Goal: Task Accomplishment & Management: Complete application form

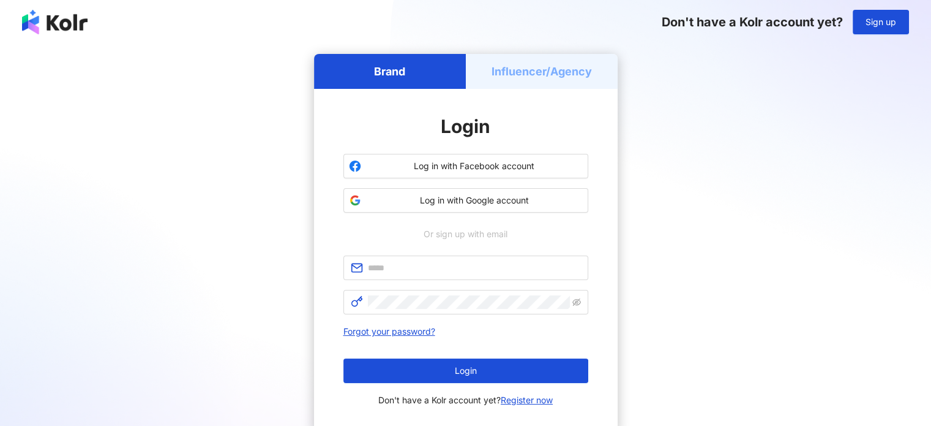
click at [519, 77] on h5 "Influencer/Agency" at bounding box center [542, 71] width 100 height 15
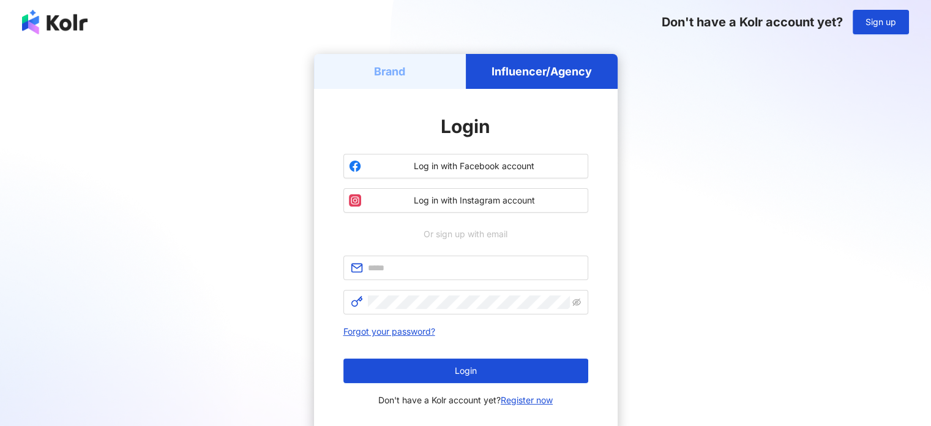
click at [421, 79] on div "Brand" at bounding box center [390, 71] width 152 height 35
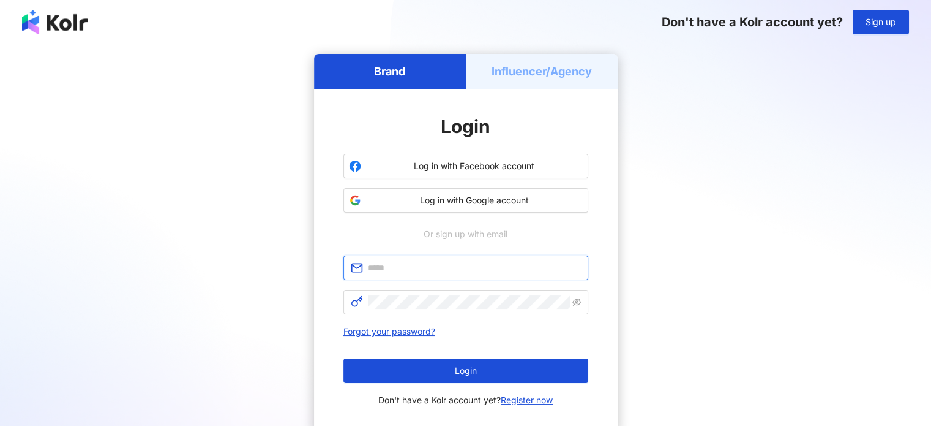
click at [421, 268] on input "text" at bounding box center [474, 267] width 213 height 13
click at [660, 132] on div "Brand Influencer/Agency Login Log in with Facebook account Log in with Google a…" at bounding box center [466, 243] width 902 height 378
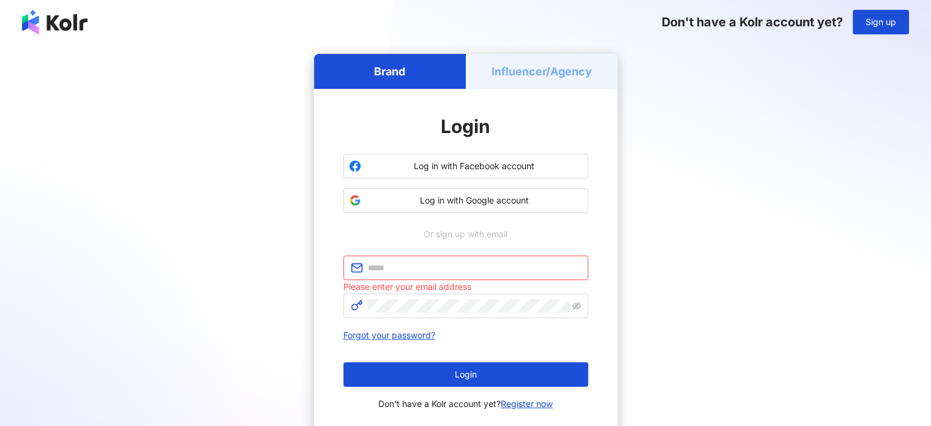
click at [546, 64] on h5 "Influencer/Agency" at bounding box center [542, 71] width 100 height 15
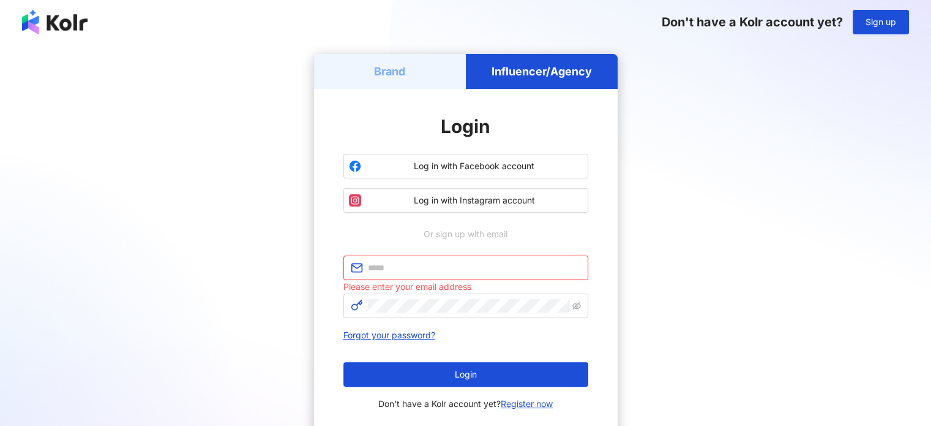
click at [438, 268] on input "text" at bounding box center [474, 267] width 213 height 13
click at [423, 268] on input "text" at bounding box center [474, 267] width 213 height 13
type input "**"
click at [521, 401] on link "Register now" at bounding box center [527, 403] width 52 height 10
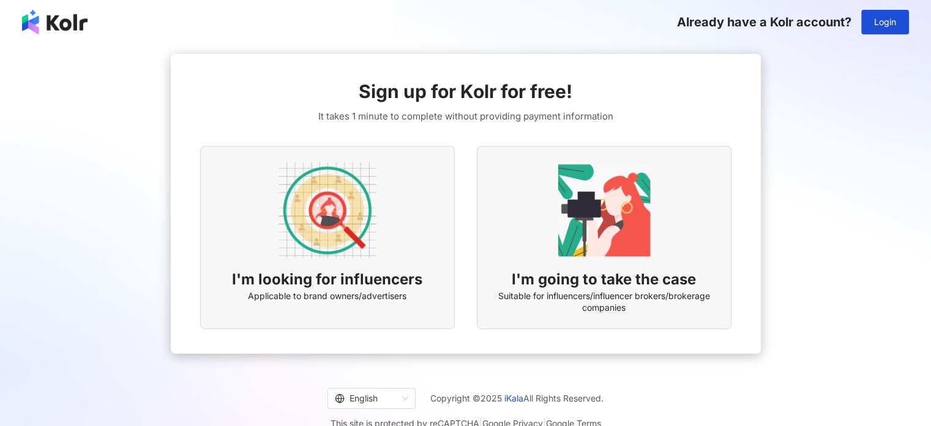
click at [321, 258] on img at bounding box center [328, 210] width 98 height 98
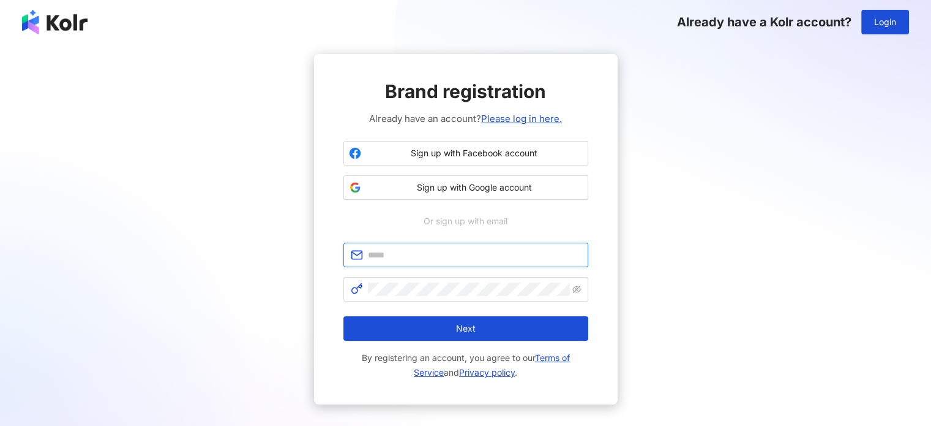
click at [423, 258] on input "text" at bounding box center [474, 254] width 213 height 13
click at [344, 316] on button "Next" at bounding box center [466, 328] width 245 height 24
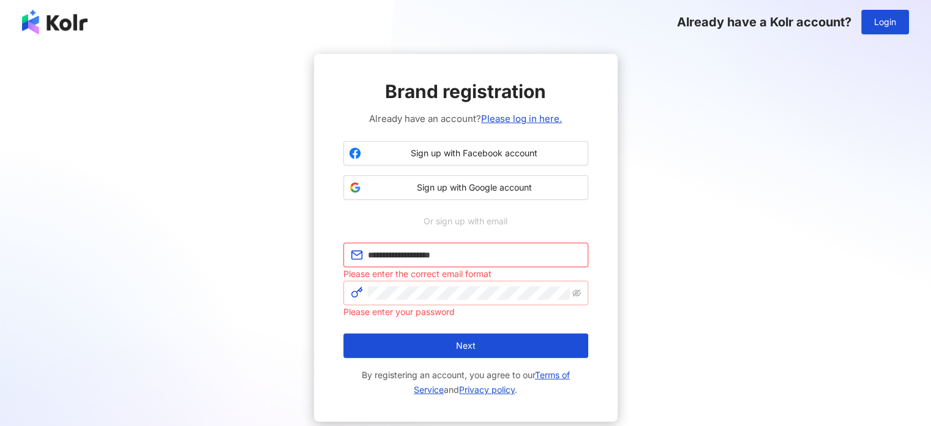
type input "**********"
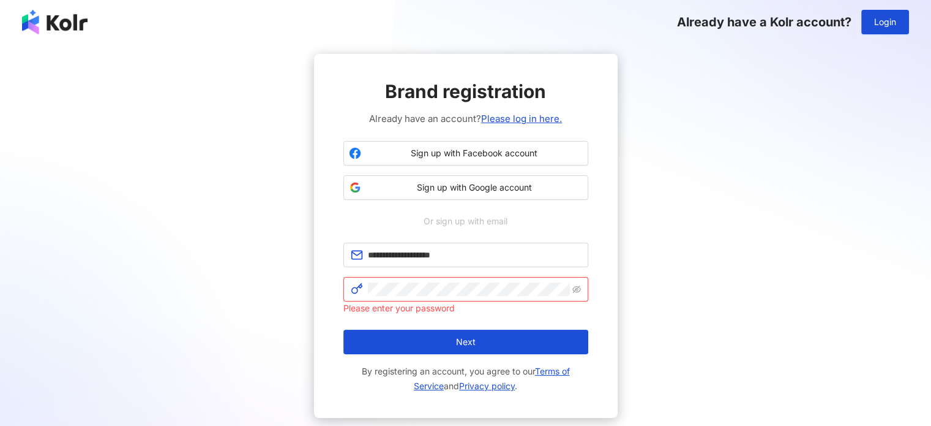
click at [344, 329] on button "Next" at bounding box center [466, 341] width 245 height 24
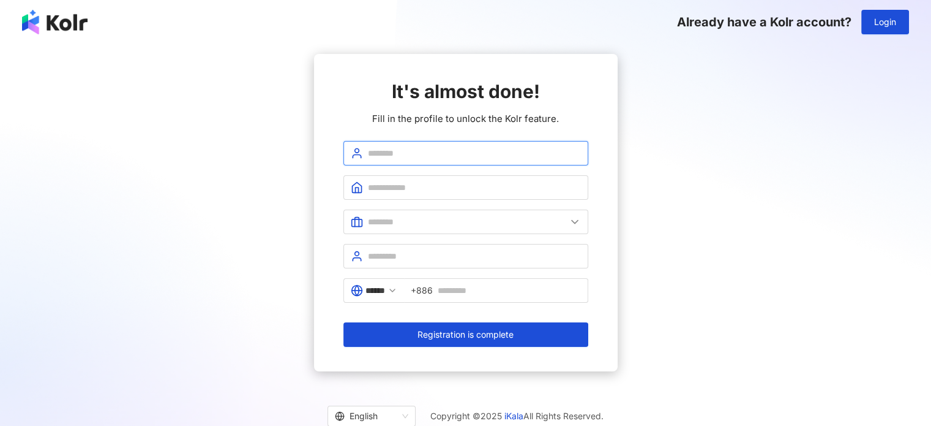
click at [411, 151] on input "text" at bounding box center [474, 152] width 213 height 13
type input "*****"
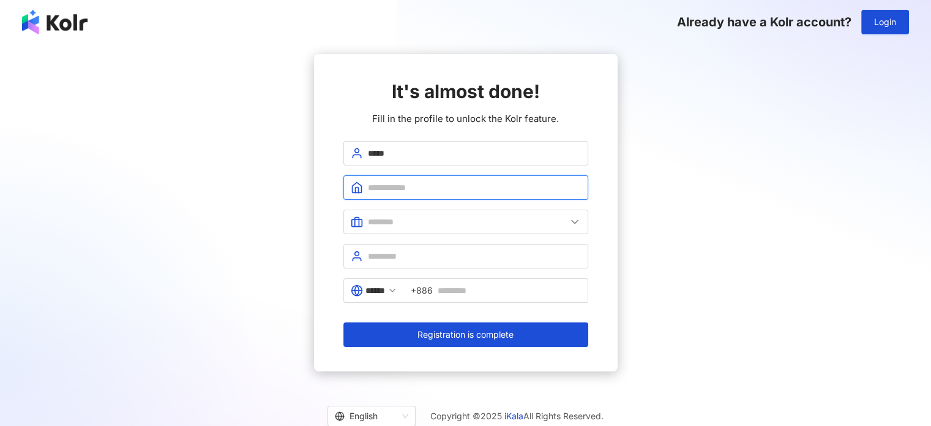
click at [403, 181] on input "text" at bounding box center [474, 187] width 213 height 13
type input "**********"
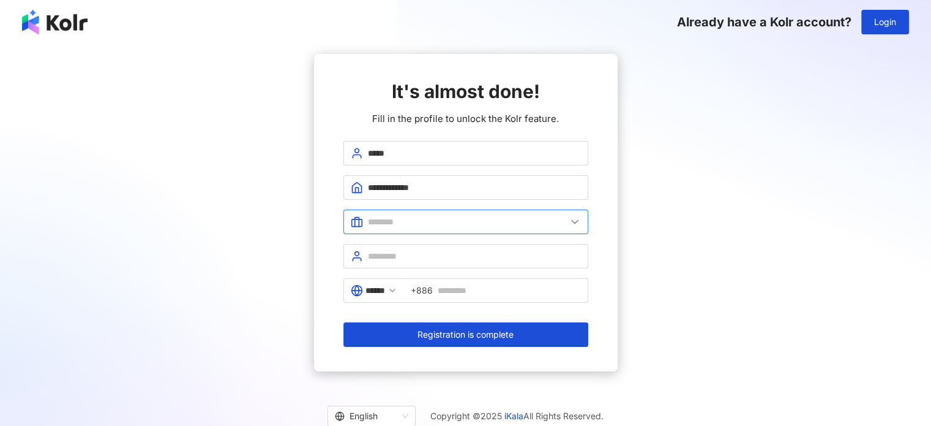
click at [414, 222] on input "text" at bounding box center [467, 221] width 198 height 13
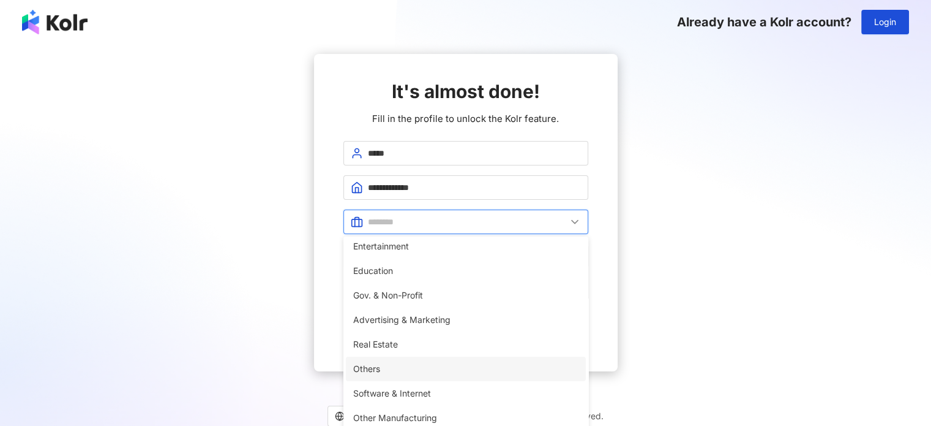
scroll to position [56, 0]
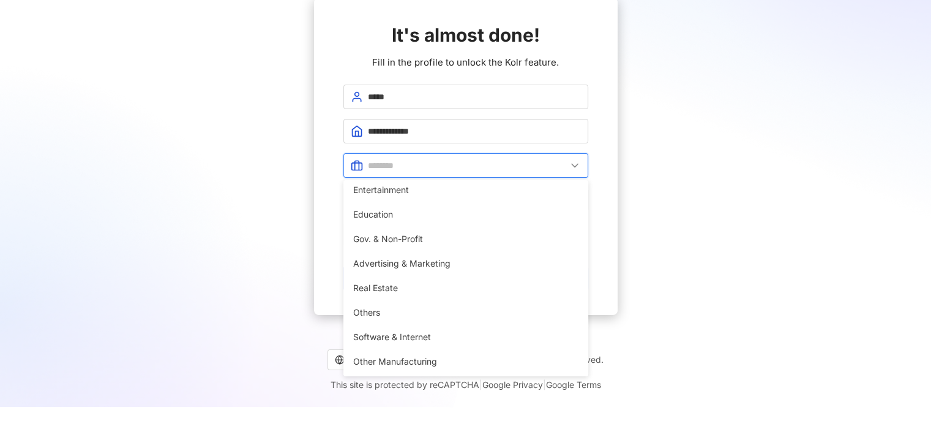
click at [402, 166] on input "text" at bounding box center [467, 165] width 198 height 13
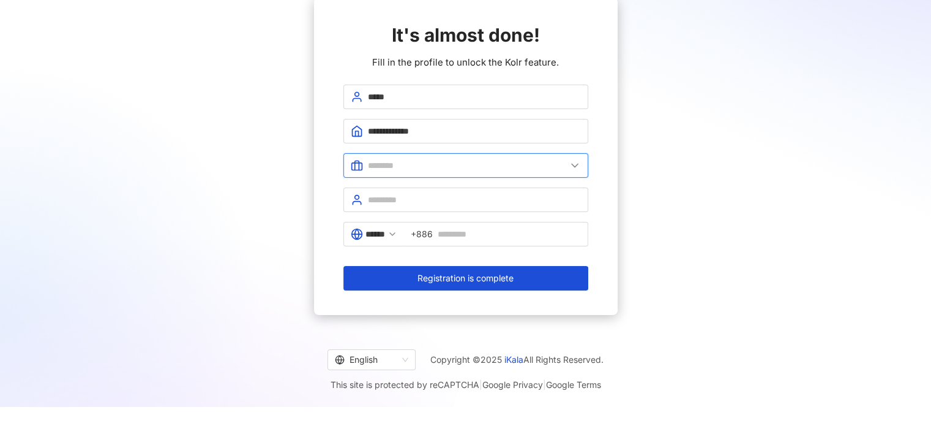
click at [404, 170] on input "text" at bounding box center [467, 165] width 198 height 13
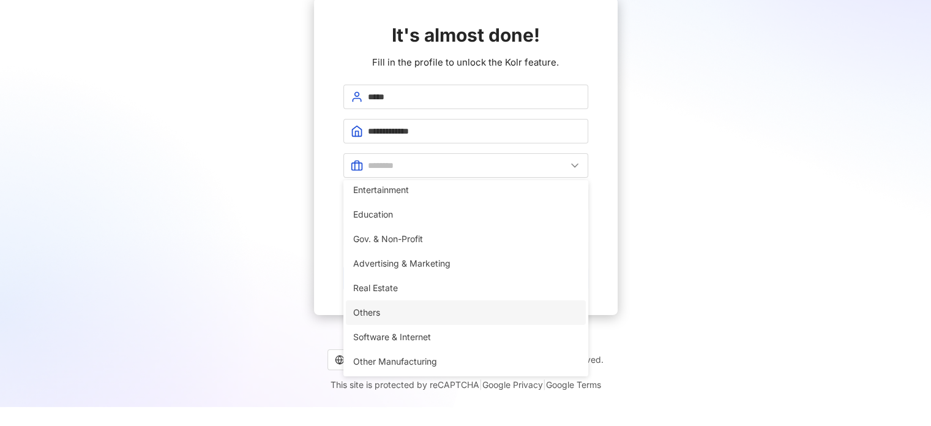
click at [406, 311] on span "Others" at bounding box center [465, 312] width 225 height 13
type input "******"
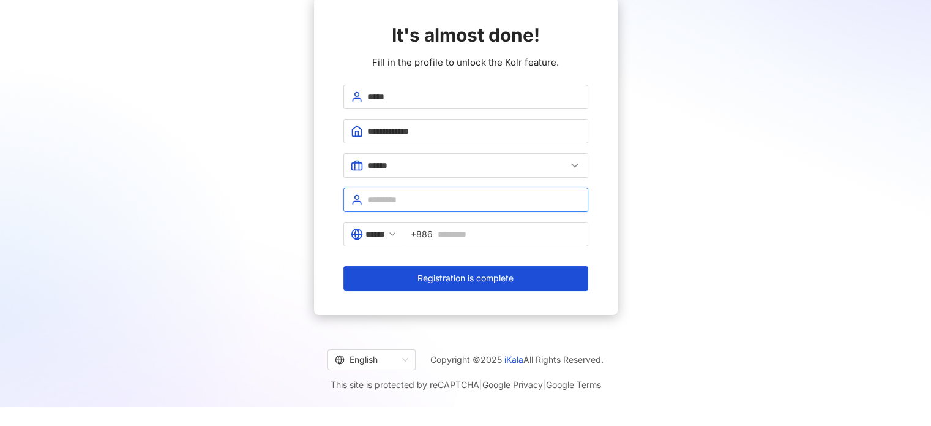
click at [399, 200] on input "text" at bounding box center [474, 199] width 213 height 13
type input "*********"
click at [397, 236] on icon at bounding box center [393, 234] width 10 height 10
click at [394, 236] on span "******" at bounding box center [374, 234] width 61 height 24
click at [385, 235] on input "******" at bounding box center [376, 233] width 20 height 13
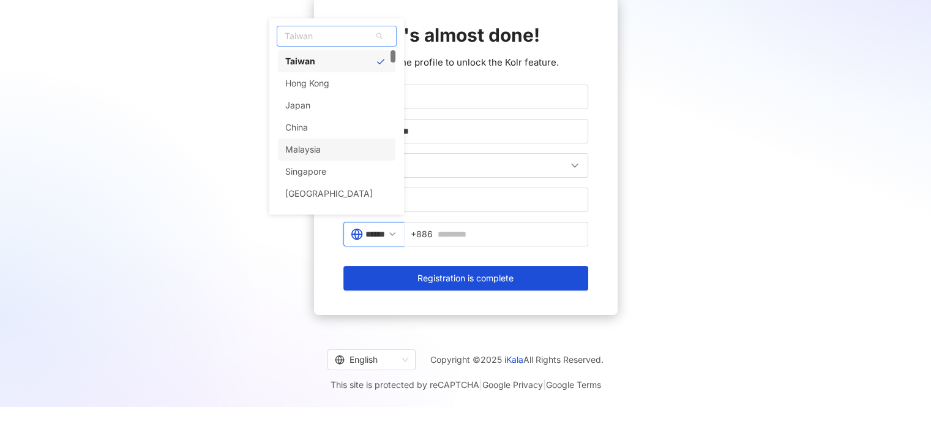
click at [348, 145] on div "Malaysia" at bounding box center [337, 149] width 118 height 22
type input "********"
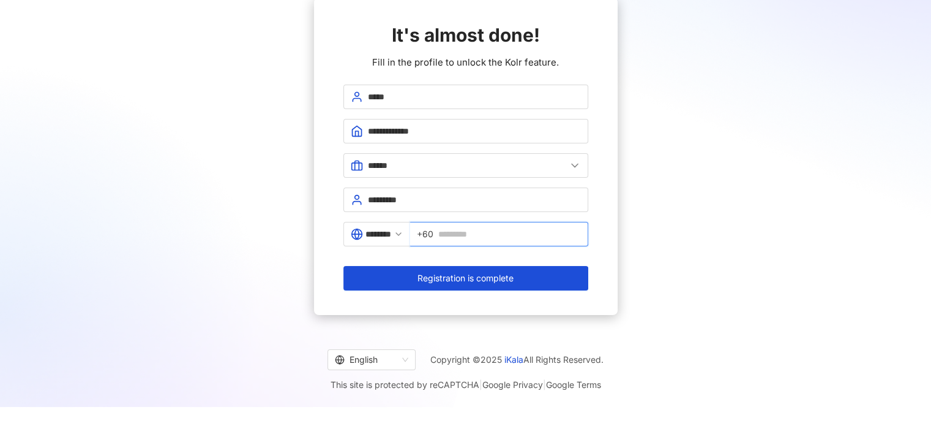
click at [455, 232] on input "text" at bounding box center [509, 233] width 143 height 13
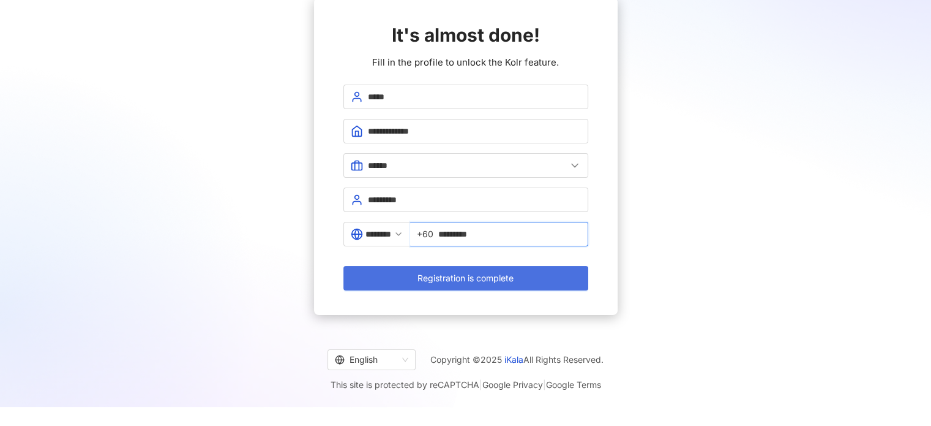
type input "*********"
click at [468, 285] on button "Registration is complete" at bounding box center [466, 278] width 245 height 24
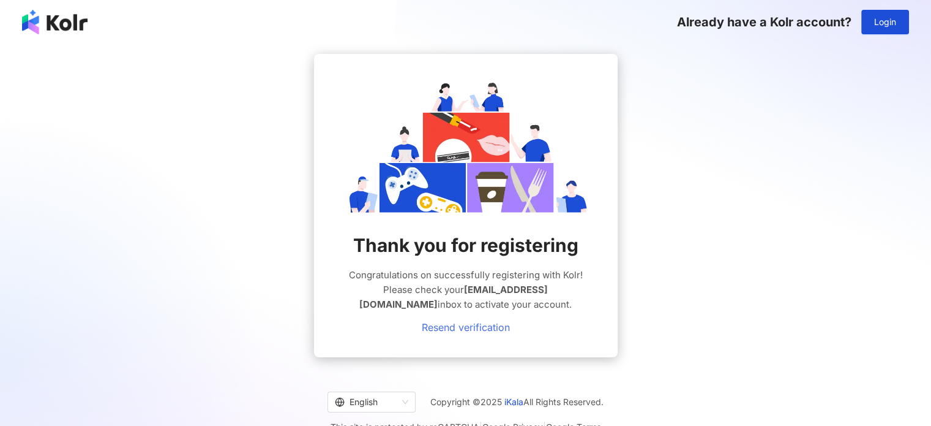
click at [446, 323] on link "Resend verification" at bounding box center [466, 327] width 88 height 11
click at [465, 331] on link "Resend verification" at bounding box center [466, 327] width 88 height 11
click at [468, 326] on link "Resend verification" at bounding box center [466, 327] width 88 height 11
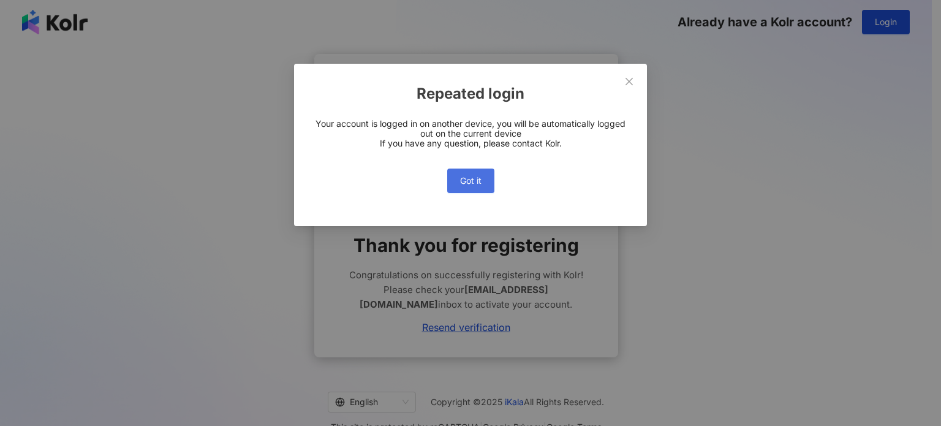
click at [468, 179] on span "Got it" at bounding box center [470, 181] width 21 height 10
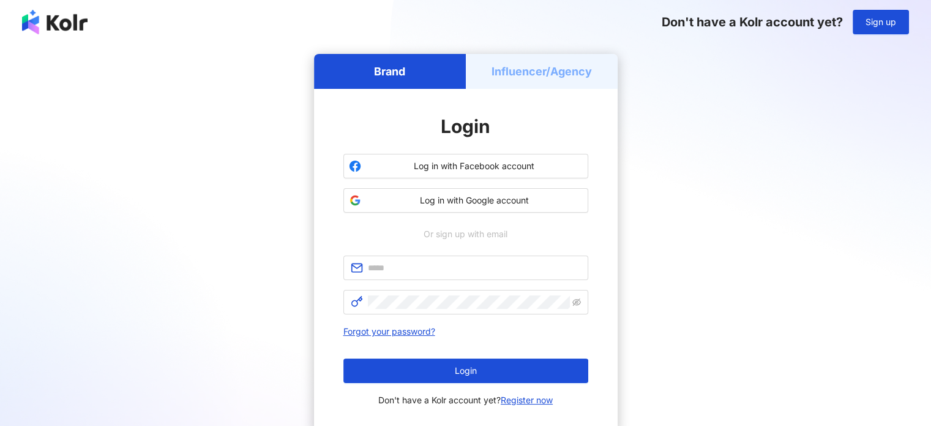
click at [505, 79] on div "Influencer/Agency" at bounding box center [542, 71] width 152 height 35
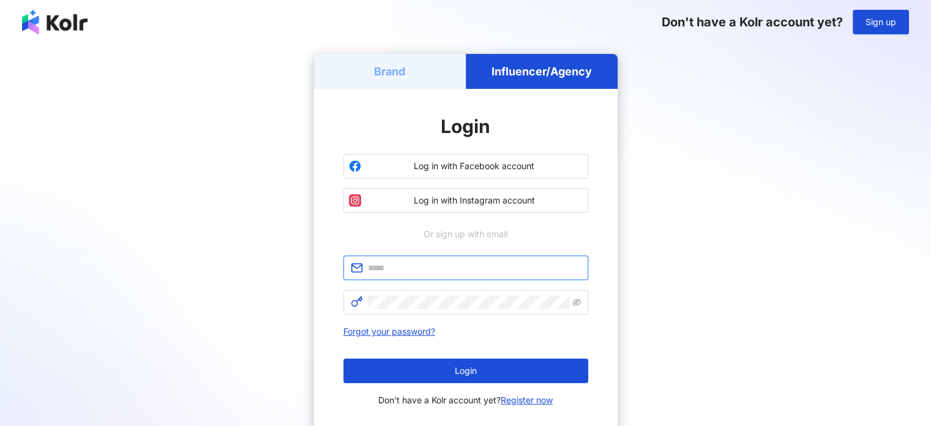
click at [427, 263] on input "text" at bounding box center [474, 267] width 213 height 13
type input "**********"
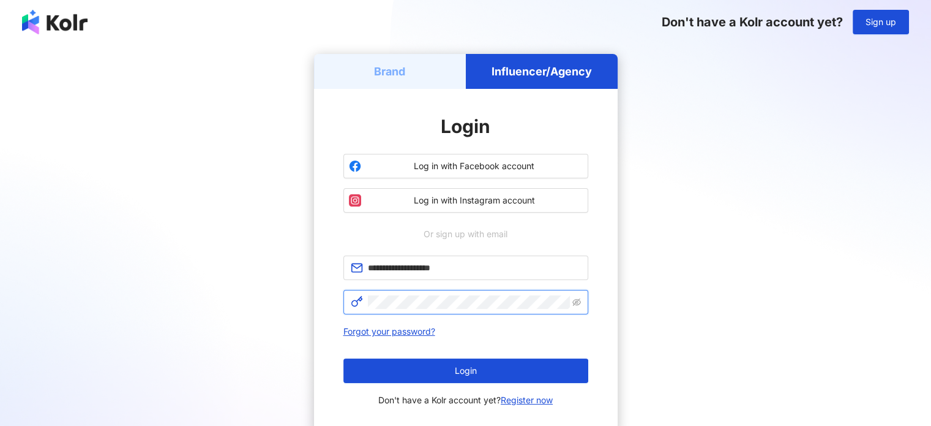
click button "Login" at bounding box center [466, 370] width 245 height 24
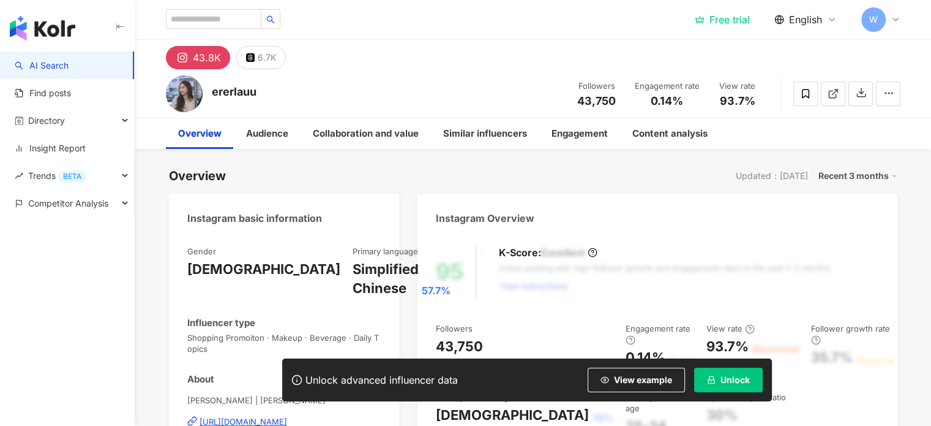
click at [794, 81] on span at bounding box center [806, 93] width 24 height 24
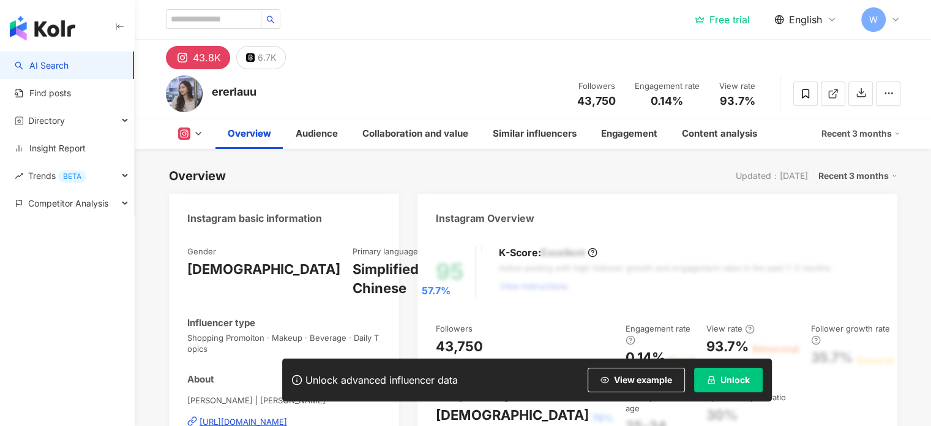
scroll to position [75, 0]
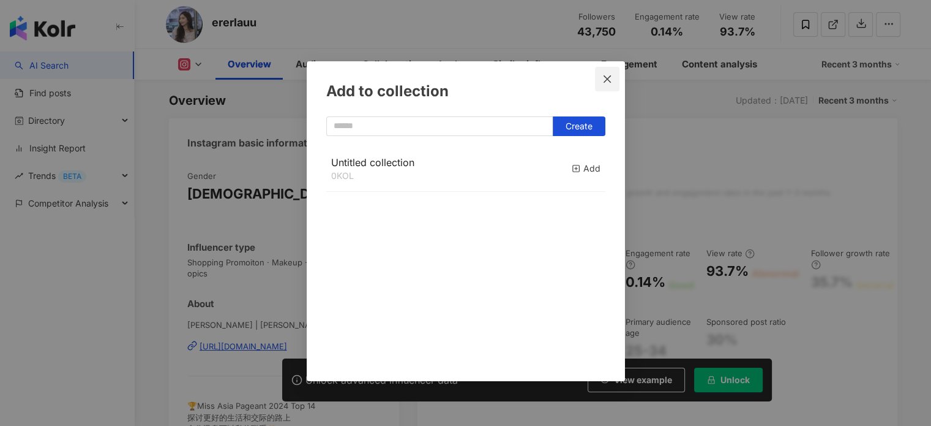
click at [606, 78] on icon "close" at bounding box center [608, 79] width 10 height 10
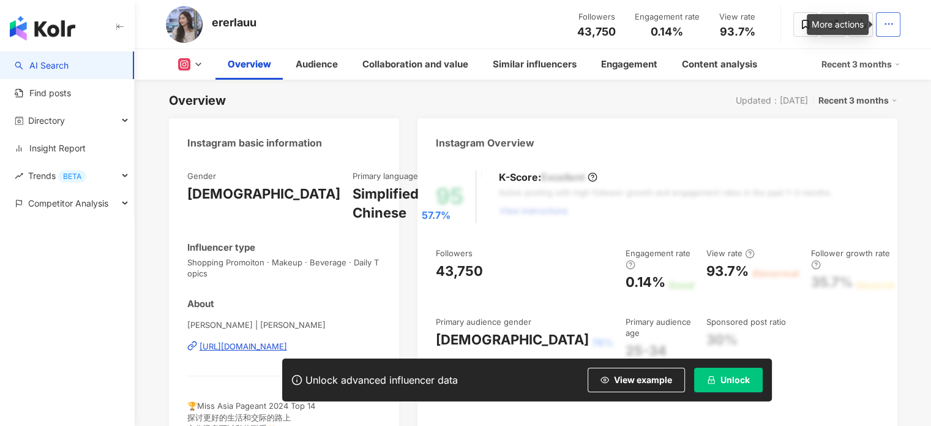
click at [877, 25] on button "button" at bounding box center [888, 24] width 24 height 24
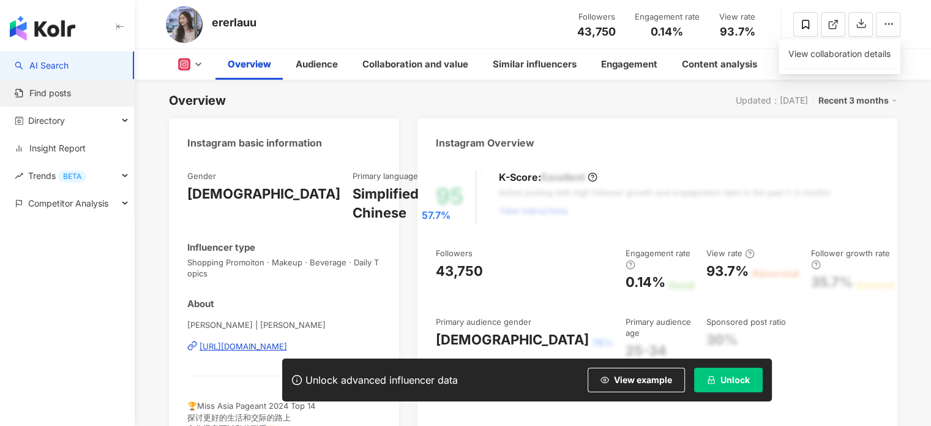
click at [71, 90] on link "Find posts" at bounding box center [43, 93] width 56 height 12
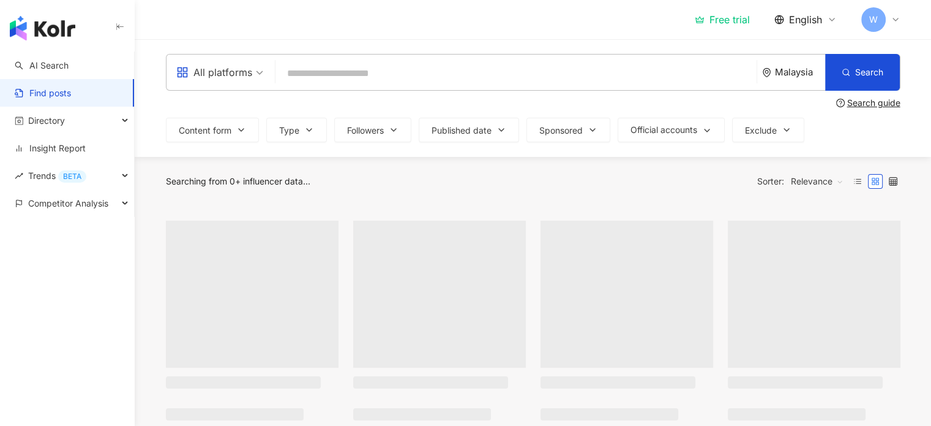
click at [321, 70] on input "search" at bounding box center [516, 73] width 472 height 26
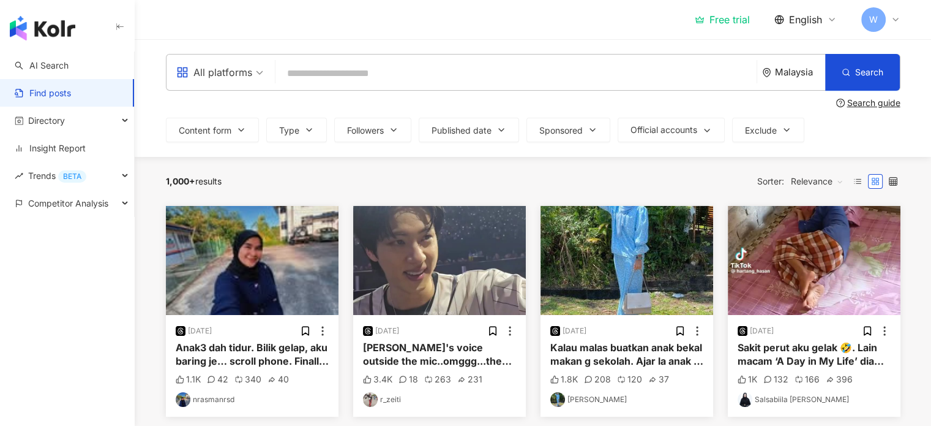
click at [453, 89] on div "All platforms [GEOGRAPHIC_DATA] Search" at bounding box center [533, 72] width 735 height 37
click at [452, 80] on input "search" at bounding box center [516, 73] width 472 height 26
click at [437, 73] on input "search" at bounding box center [516, 73] width 472 height 26
paste input "**********"
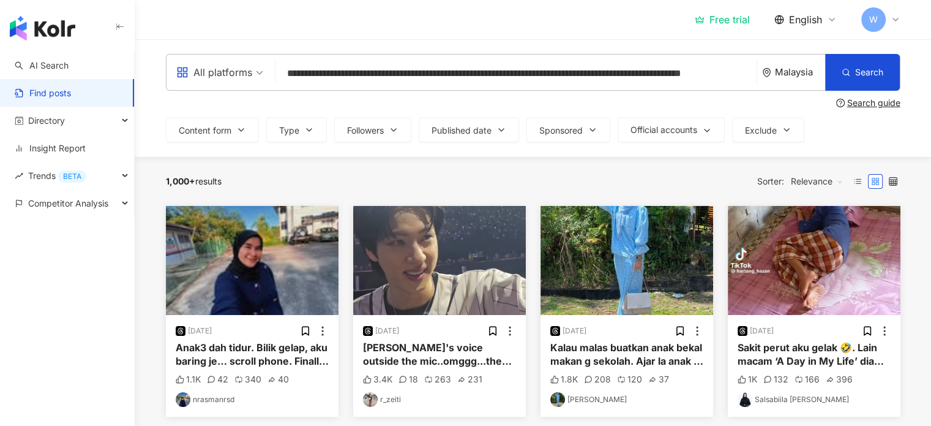
scroll to position [0, 44]
type input "**********"
click at [875, 58] on button "Search" at bounding box center [863, 72] width 73 height 37
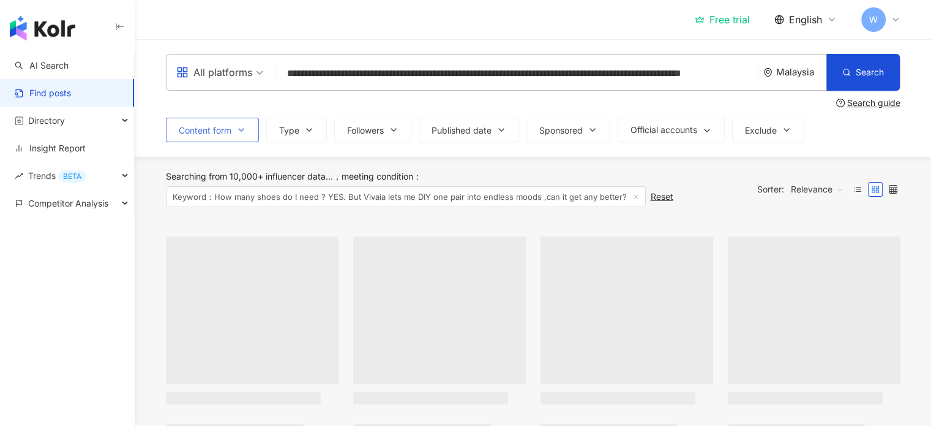
click at [218, 136] on button "Content form" at bounding box center [212, 130] width 93 height 24
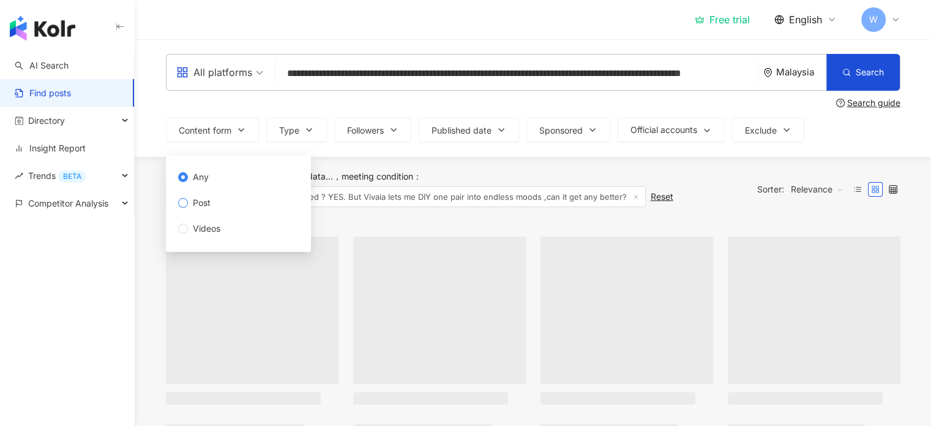
click at [208, 201] on span "Post" at bounding box center [202, 202] width 28 height 13
click at [209, 106] on div "Search guide" at bounding box center [533, 103] width 735 height 10
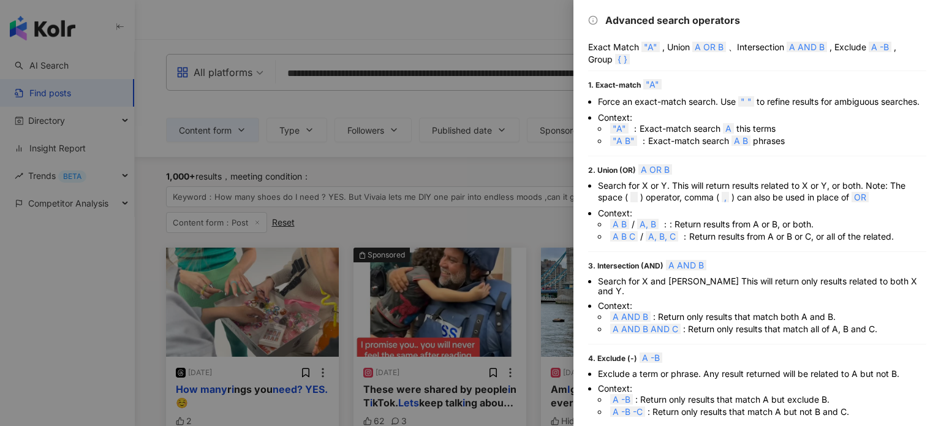
click at [544, 73] on div at bounding box center [470, 213] width 941 height 426
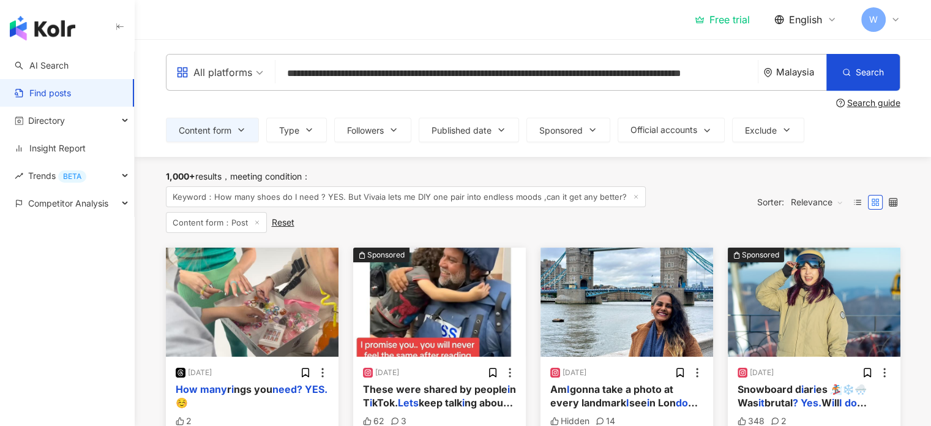
click at [431, 75] on input "**********" at bounding box center [516, 73] width 473 height 26
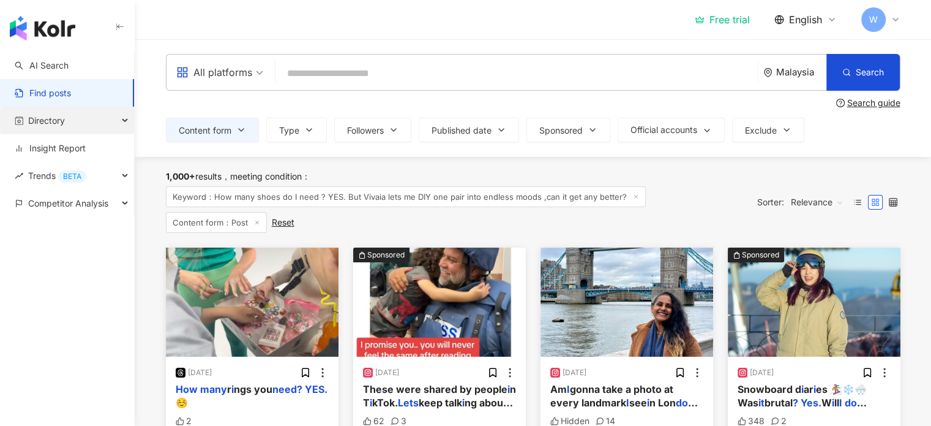
click at [73, 118] on div "Directory" at bounding box center [67, 121] width 134 height 28
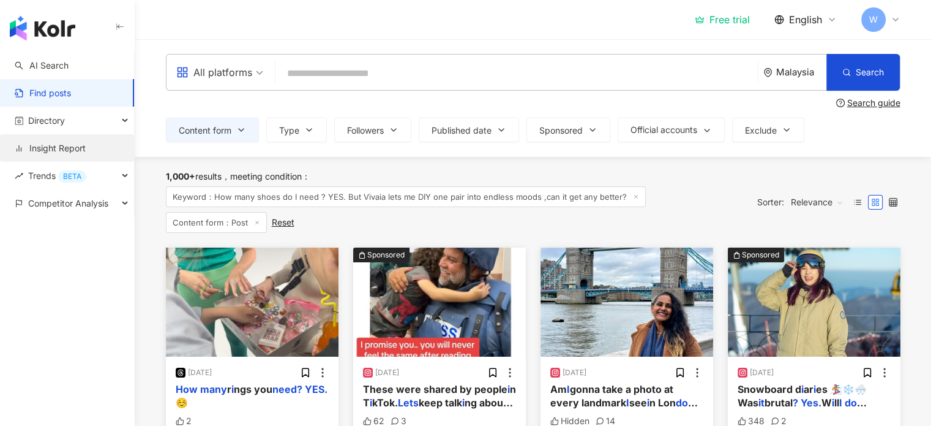
click at [77, 147] on link "Insight Report" at bounding box center [50, 148] width 71 height 12
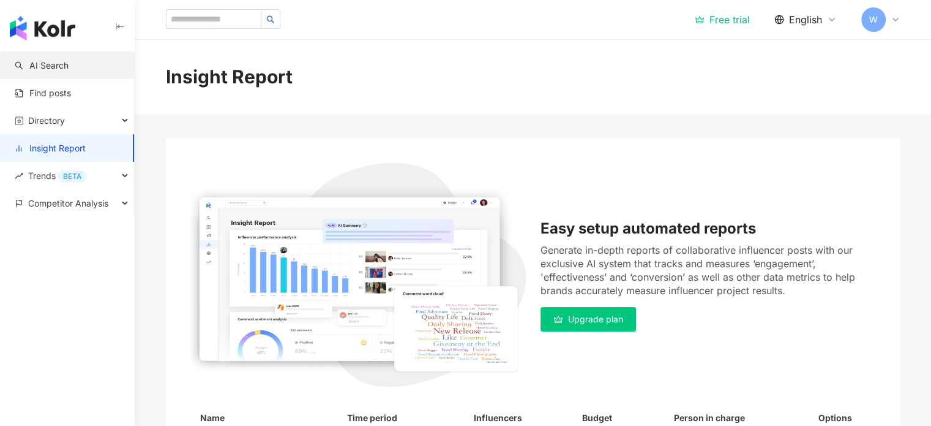
click at [69, 61] on link "AI Search" at bounding box center [42, 65] width 54 height 12
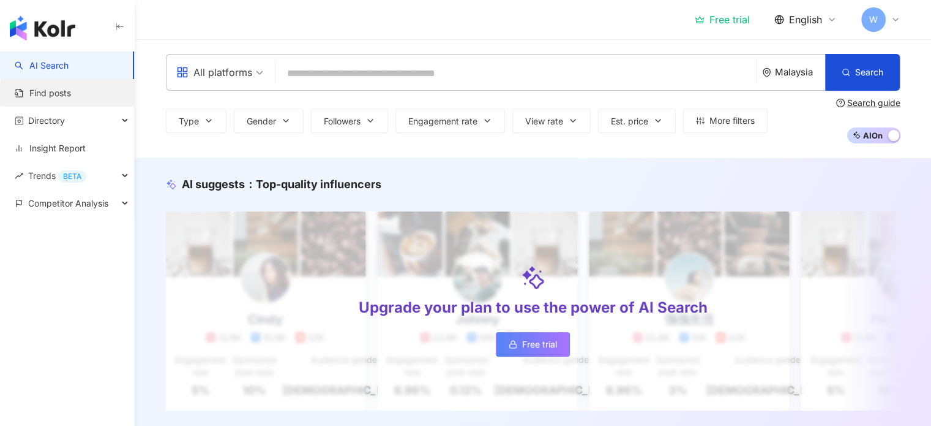
click at [71, 99] on link "Find posts" at bounding box center [43, 93] width 56 height 12
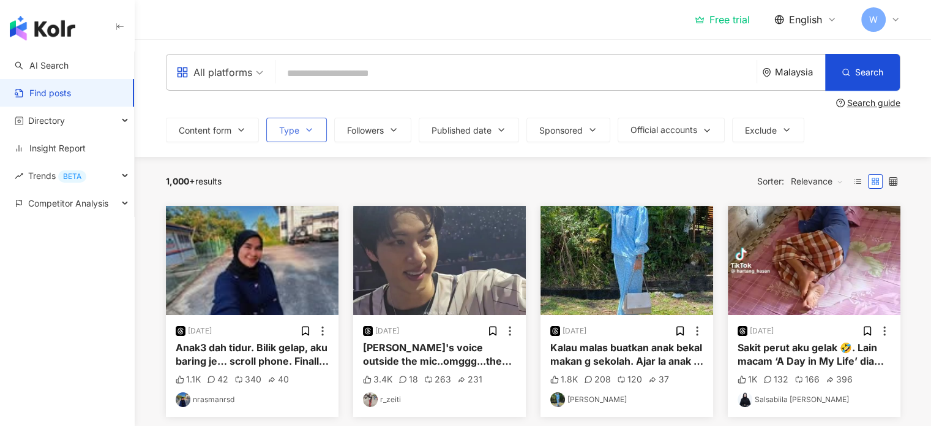
click at [301, 134] on button "Type" at bounding box center [296, 130] width 61 height 24
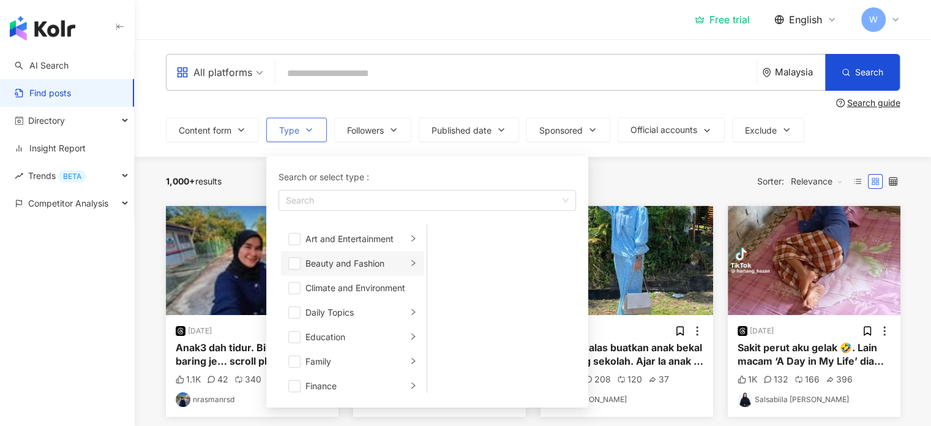
click at [334, 266] on div "Beauty and Fashion" at bounding box center [357, 263] width 102 height 13
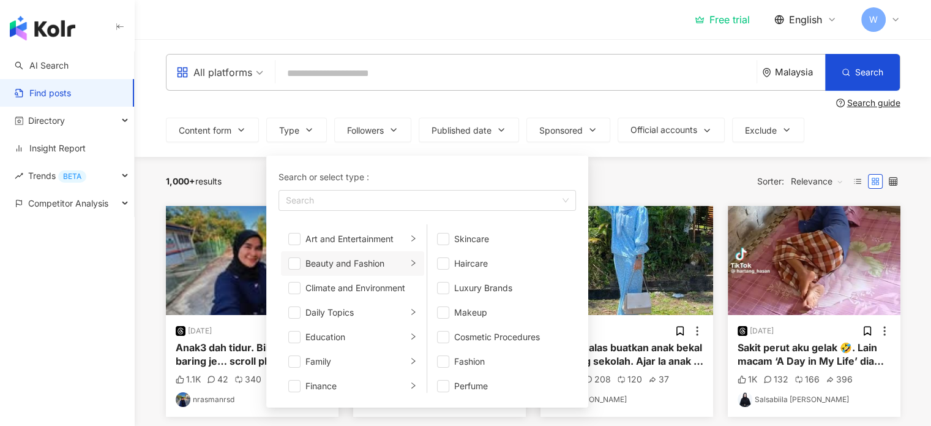
click at [630, 166] on div "1,000+ results Sorter: Relevance" at bounding box center [533, 181] width 735 height 49
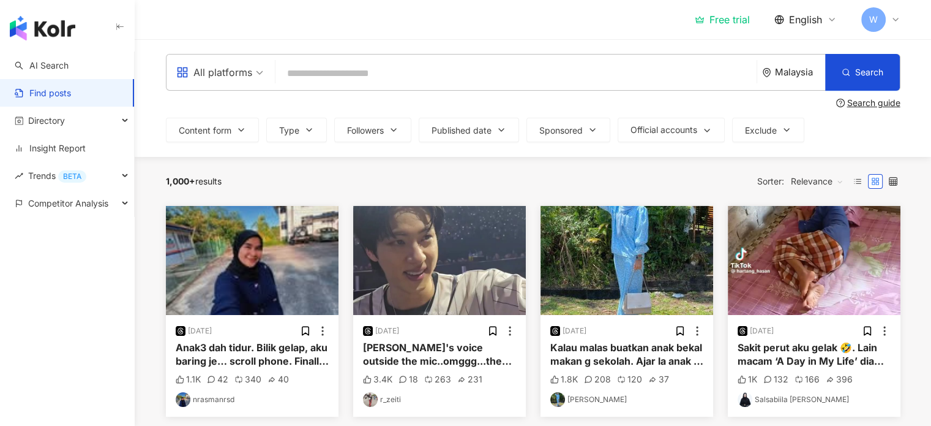
click at [610, 78] on input "search" at bounding box center [516, 73] width 472 height 26
click at [69, 59] on link "AI Search" at bounding box center [42, 65] width 54 height 12
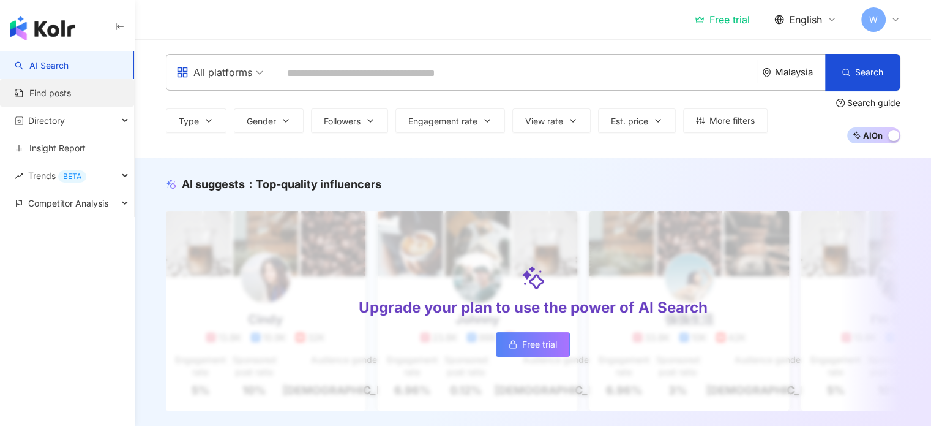
click at [36, 97] on link "Find posts" at bounding box center [43, 93] width 56 height 12
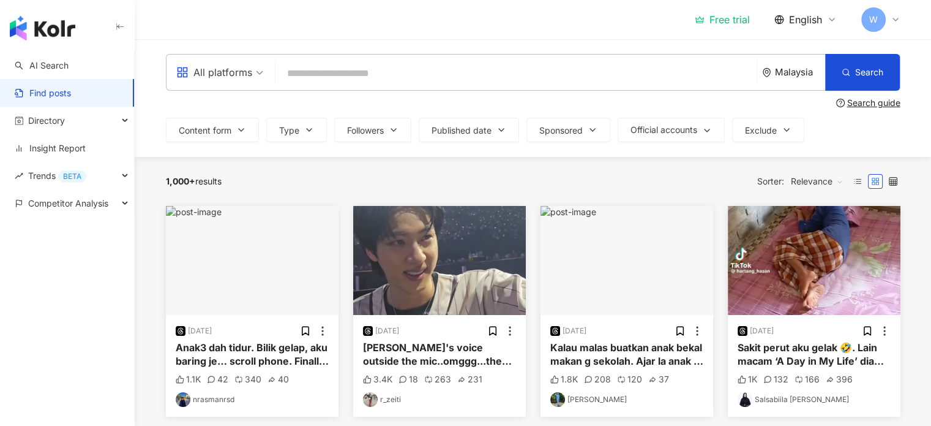
click at [343, 67] on input "search" at bounding box center [516, 73] width 472 height 26
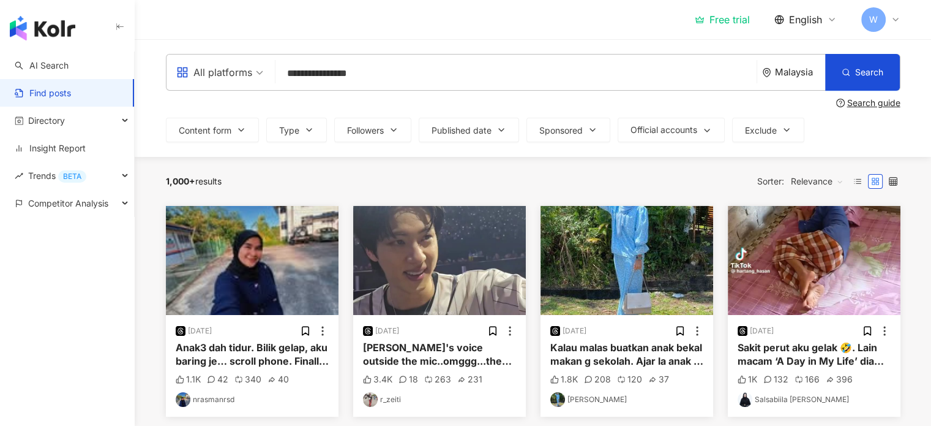
type input "**********"
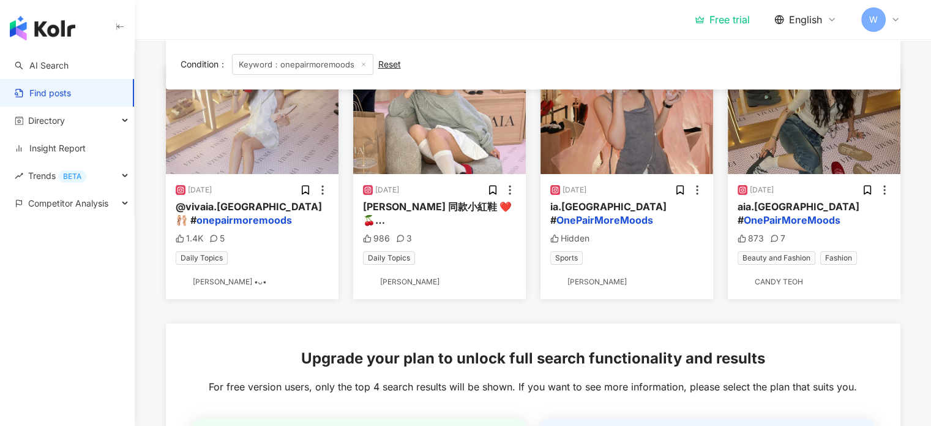
scroll to position [81, 0]
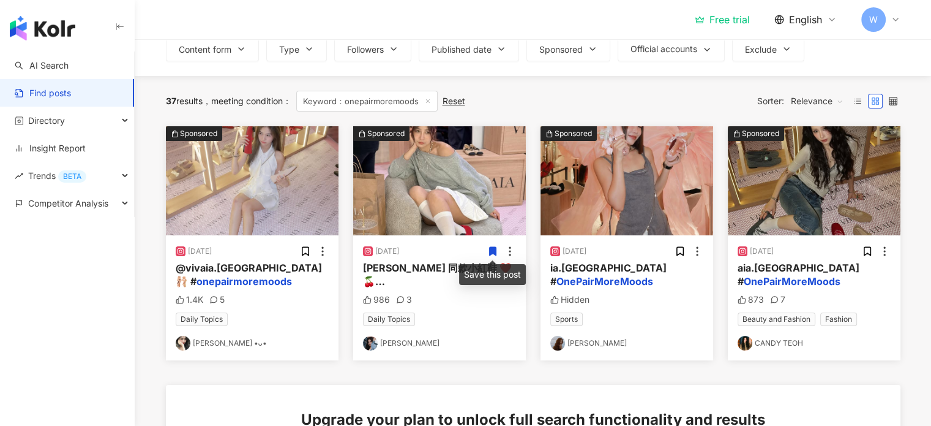
click at [512, 247] on icon at bounding box center [510, 251] width 12 height 12
click at [465, 310] on div "[DATE] [PERSON_NAME] 同款小紅鞋 ❤️🍒 # OnePairMoreMoods @vivaia.malaysia 986 3 Daily …" at bounding box center [439, 297] width 173 height 125
click at [490, 249] on icon at bounding box center [492, 251] width 7 height 9
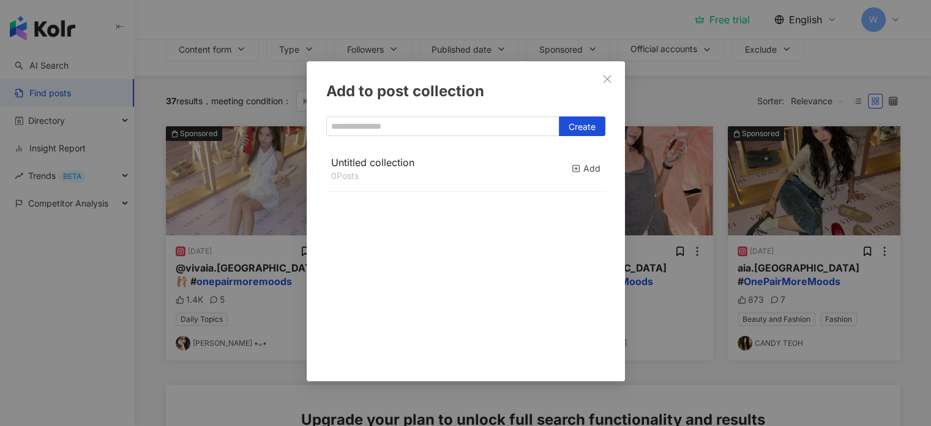
click at [461, 206] on div "Untitled collection 0 Posts Add" at bounding box center [465, 256] width 279 height 220
click at [604, 70] on button "Close" at bounding box center [607, 79] width 24 height 24
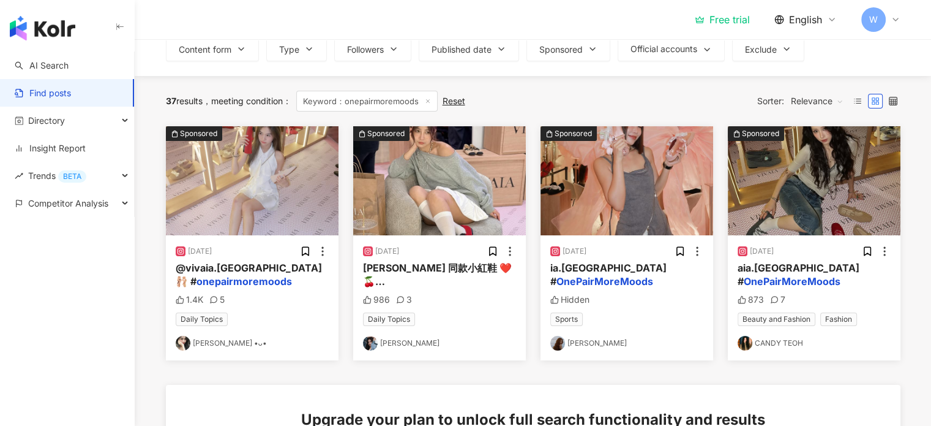
click at [483, 163] on img at bounding box center [439, 180] width 173 height 109
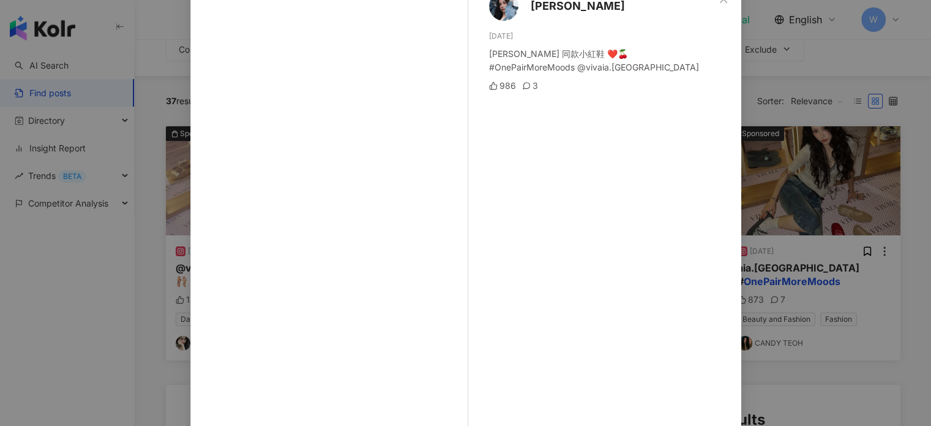
scroll to position [147, 0]
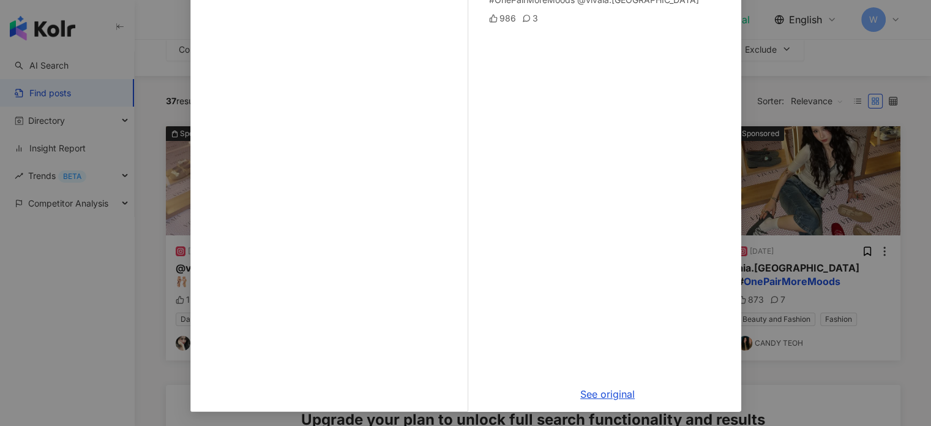
click at [779, 206] on div "[PERSON_NAME] [DATE] [PERSON_NAME] 同款小紅鞋 ❤️🍒 #OnePairMoreMoods @vivaia.malaysia…" at bounding box center [465, 213] width 931 height 426
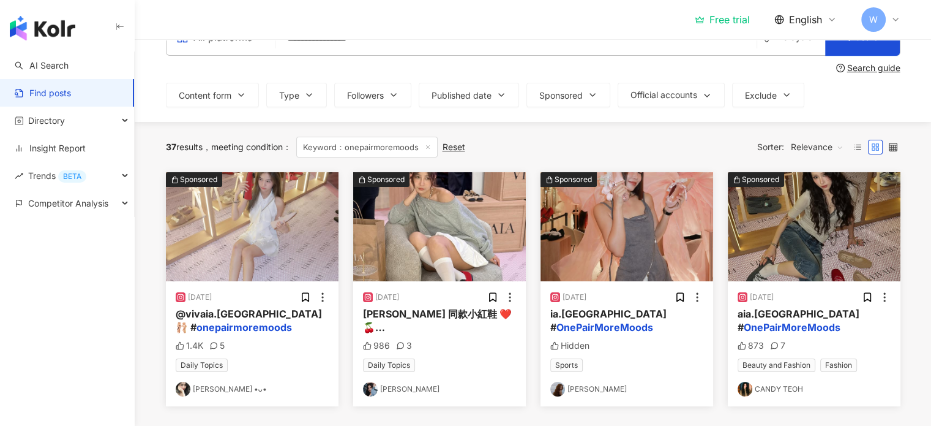
scroll to position [0, 0]
